Goal: Book appointment/travel/reservation

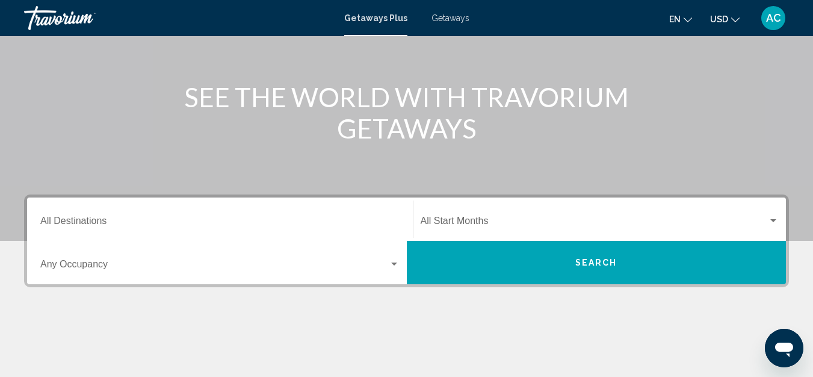
scroll to position [181, 0]
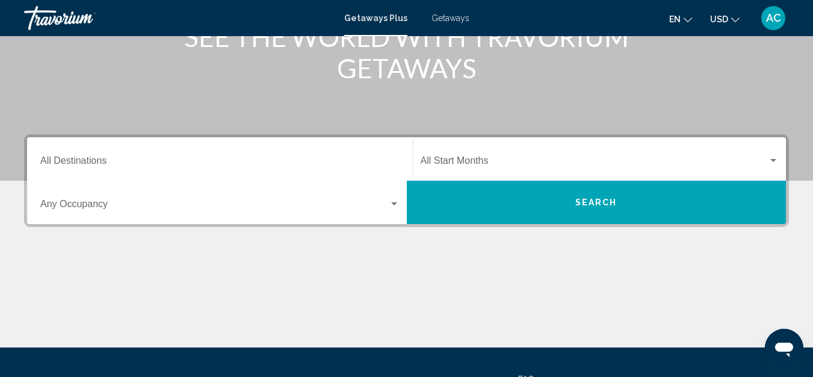
click at [265, 164] on input "Destination All Destinations" at bounding box center [219, 163] width 359 height 11
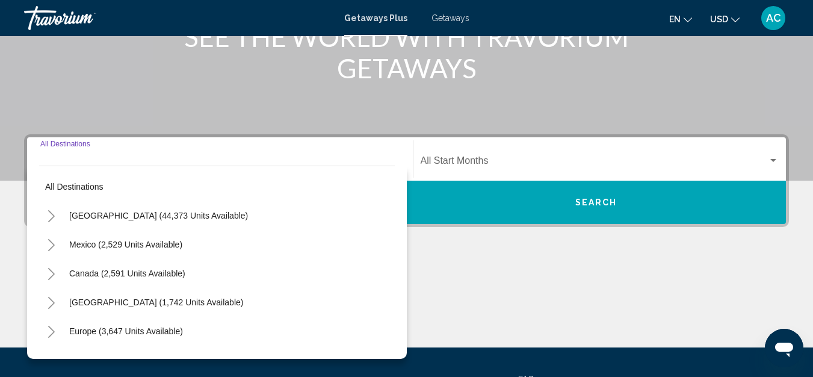
scroll to position [276, 0]
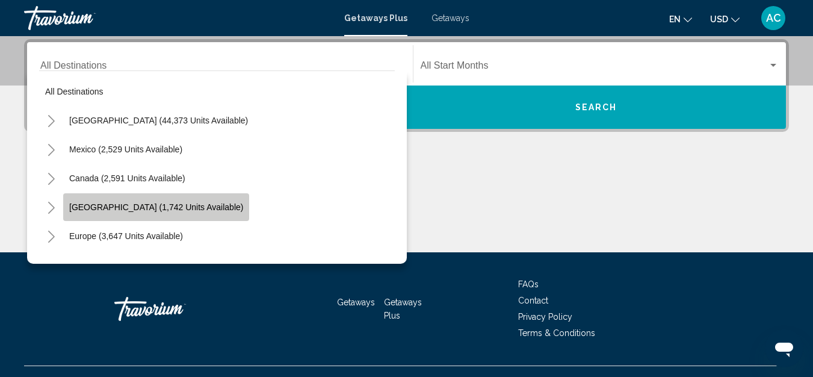
click at [179, 203] on span "[GEOGRAPHIC_DATA] (1,742 units available)" at bounding box center [156, 207] width 174 height 10
type input "**********"
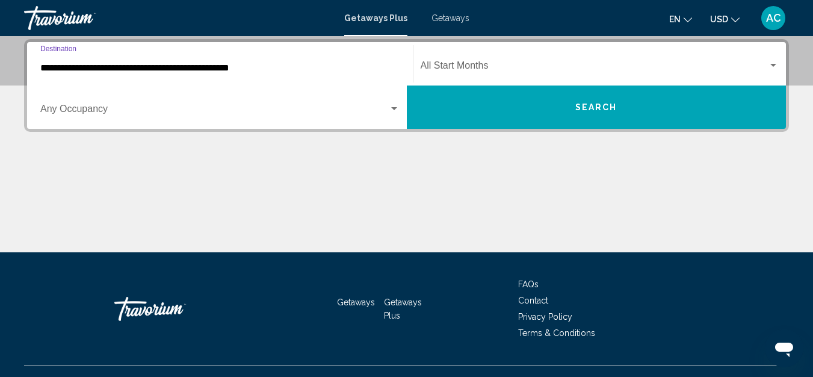
click at [391, 106] on div "Search widget" at bounding box center [394, 109] width 11 height 10
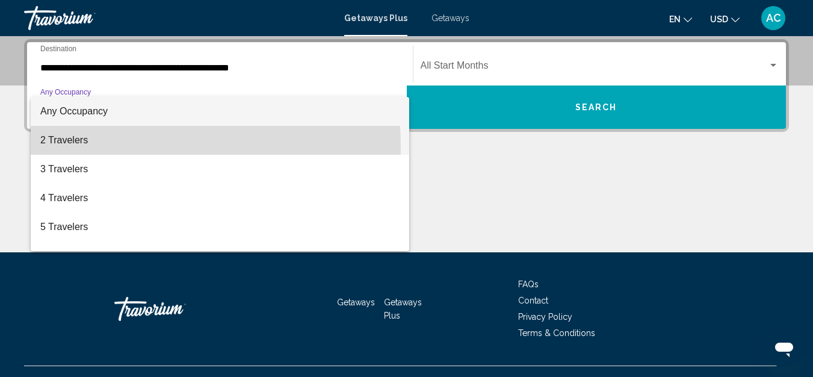
click at [111, 146] on span "2 Travelers" at bounding box center [219, 140] width 359 height 29
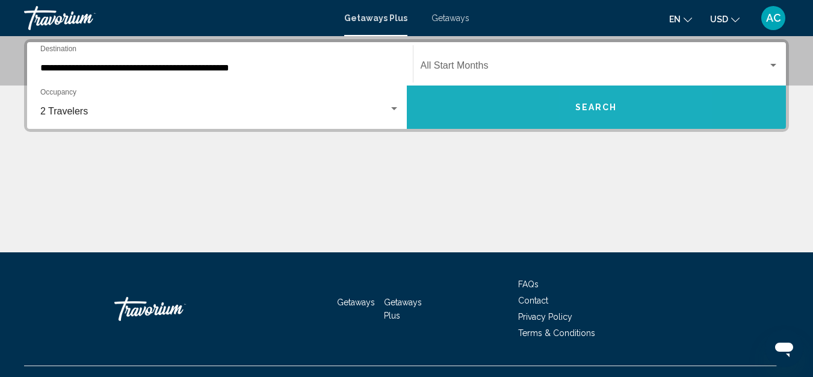
click at [612, 107] on span "Search" at bounding box center [597, 108] width 42 height 10
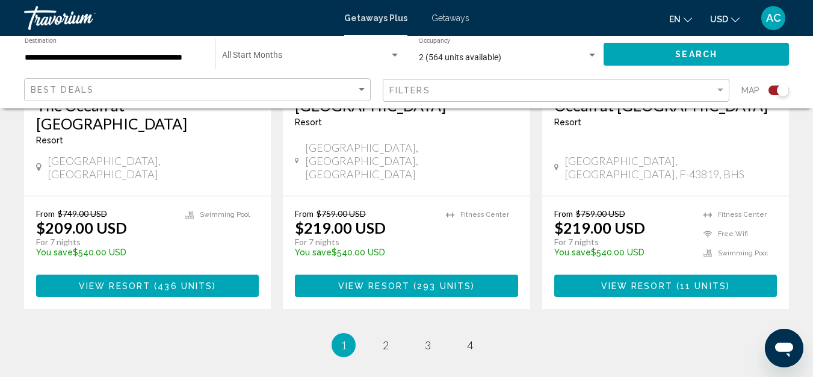
scroll to position [2047, 0]
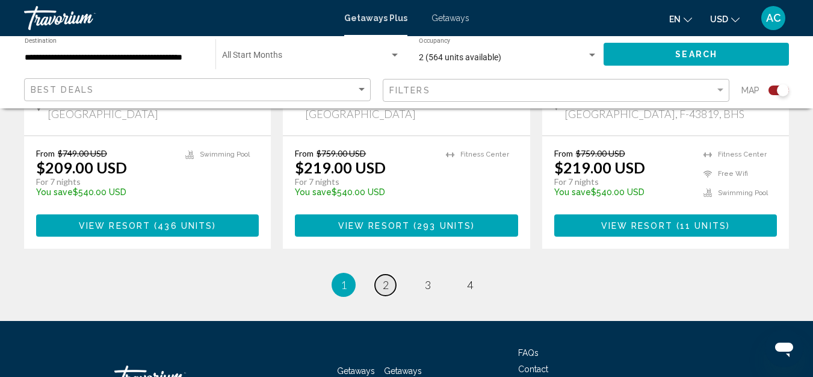
click at [385, 278] on span "2" at bounding box center [386, 284] width 6 height 13
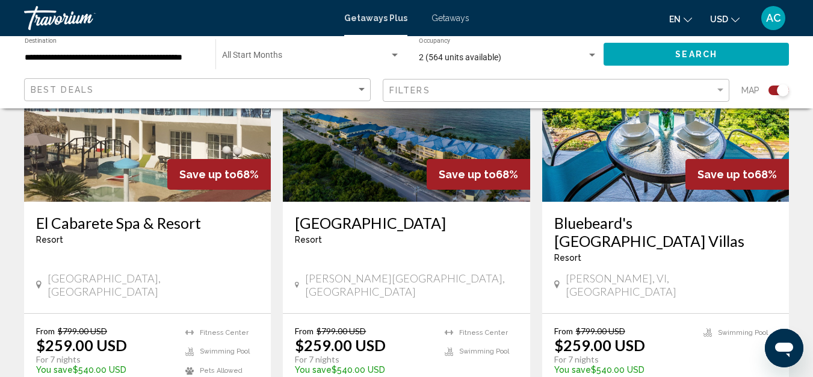
scroll to position [1023, 0]
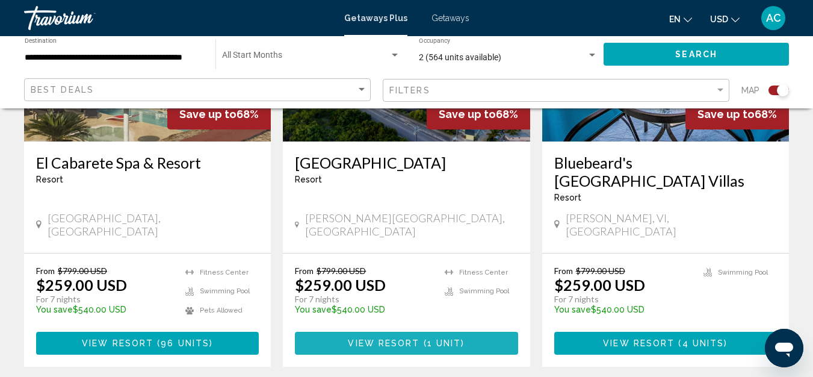
click at [396, 339] on span "View Resort" at bounding box center [384, 344] width 72 height 10
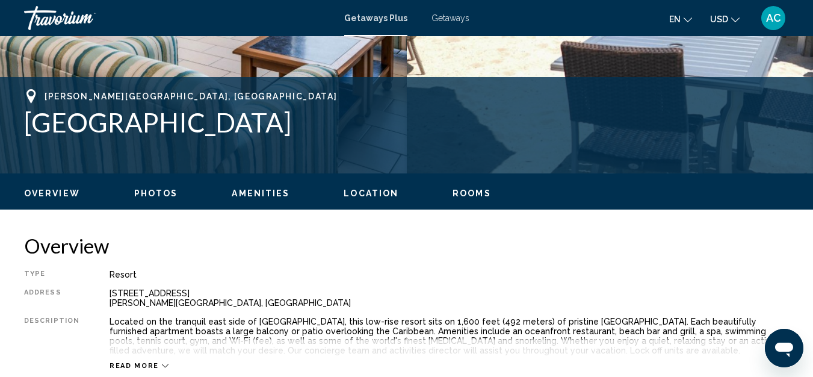
scroll to position [495, 0]
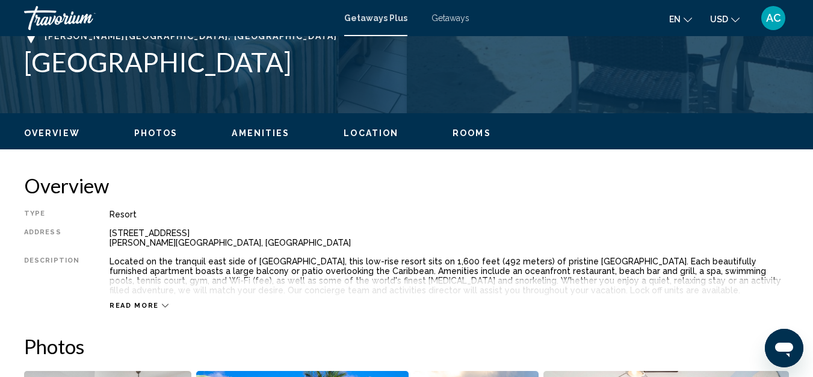
click at [155, 304] on div "Read more" at bounding box center [139, 306] width 59 height 8
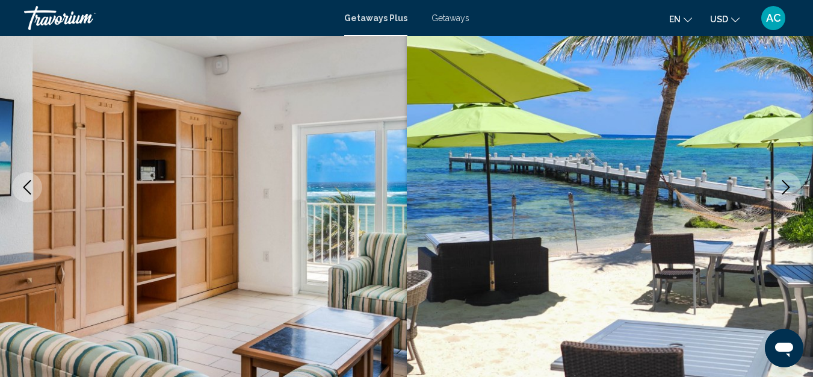
scroll to position [0, 0]
